Goal: Task Accomplishment & Management: Use online tool/utility

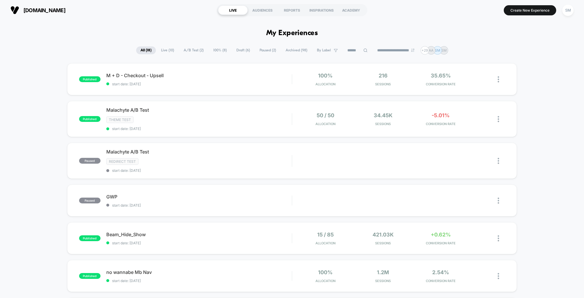
scroll to position [15, 0]
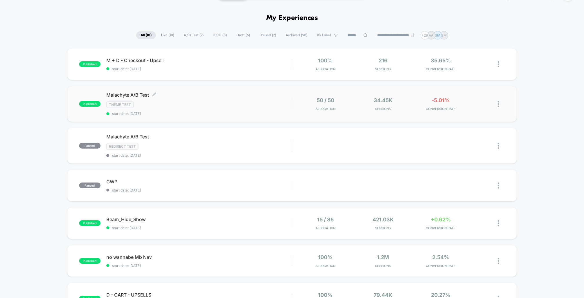
click at [190, 98] on div "Malachyte A/B Test Click to edit experience details Click to edit experience de…" at bounding box center [198, 104] width 185 height 24
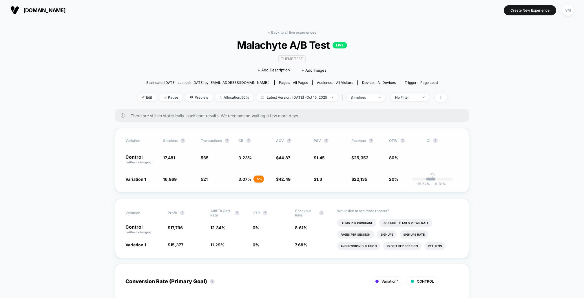
click at [260, 178] on div "- 5 %" at bounding box center [259, 178] width 10 height 7
